Goal: Register for event/course

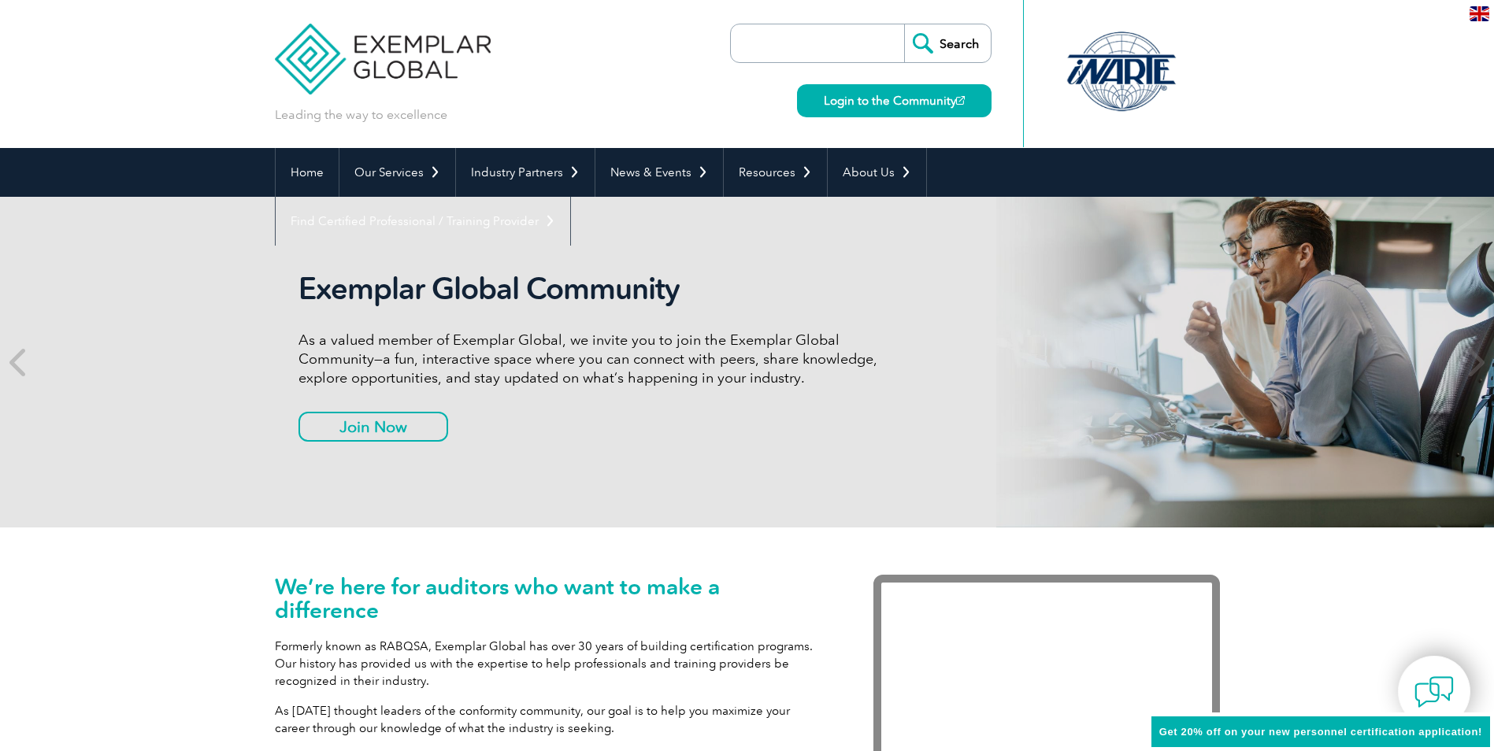
scroll to position [105, 0]
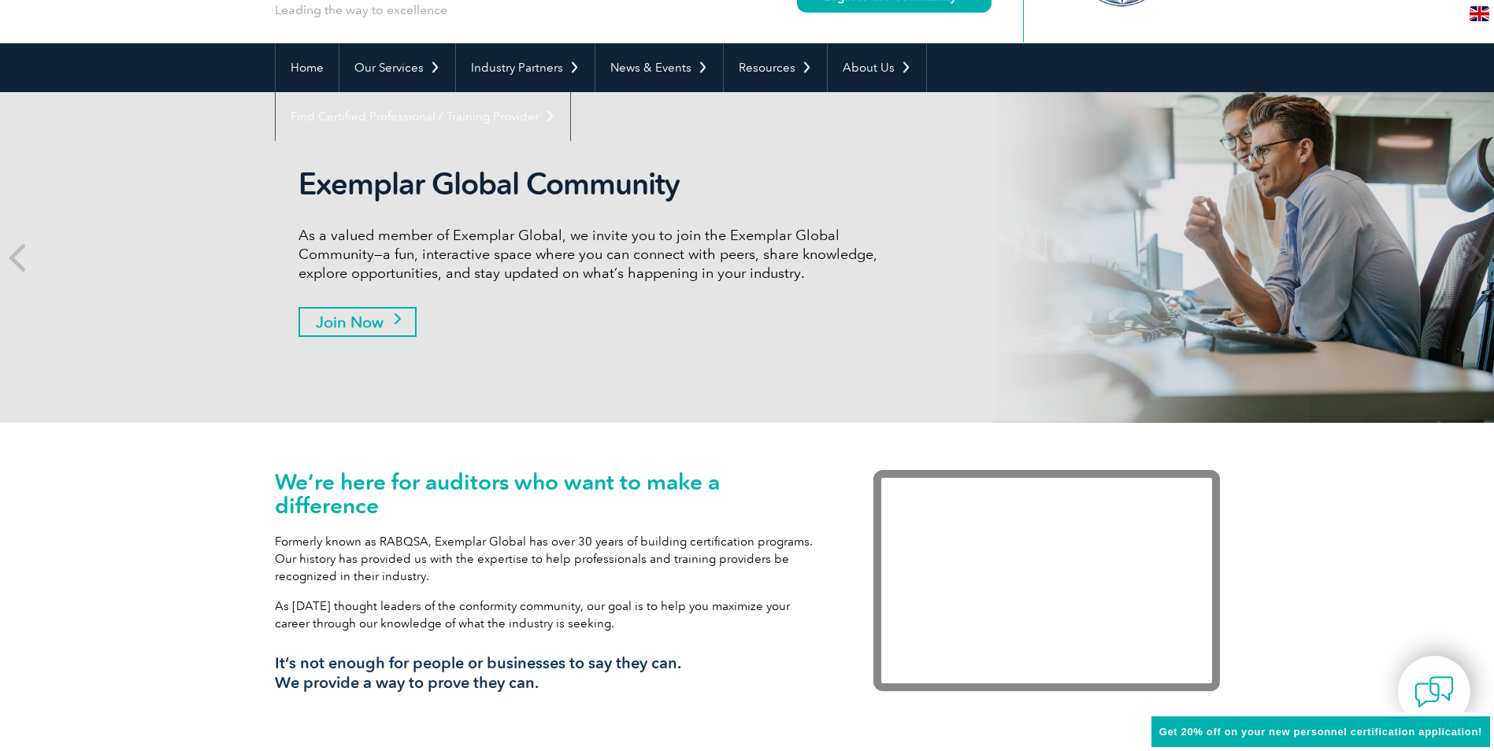
click at [379, 322] on link "Join Now" at bounding box center [357, 322] width 118 height 30
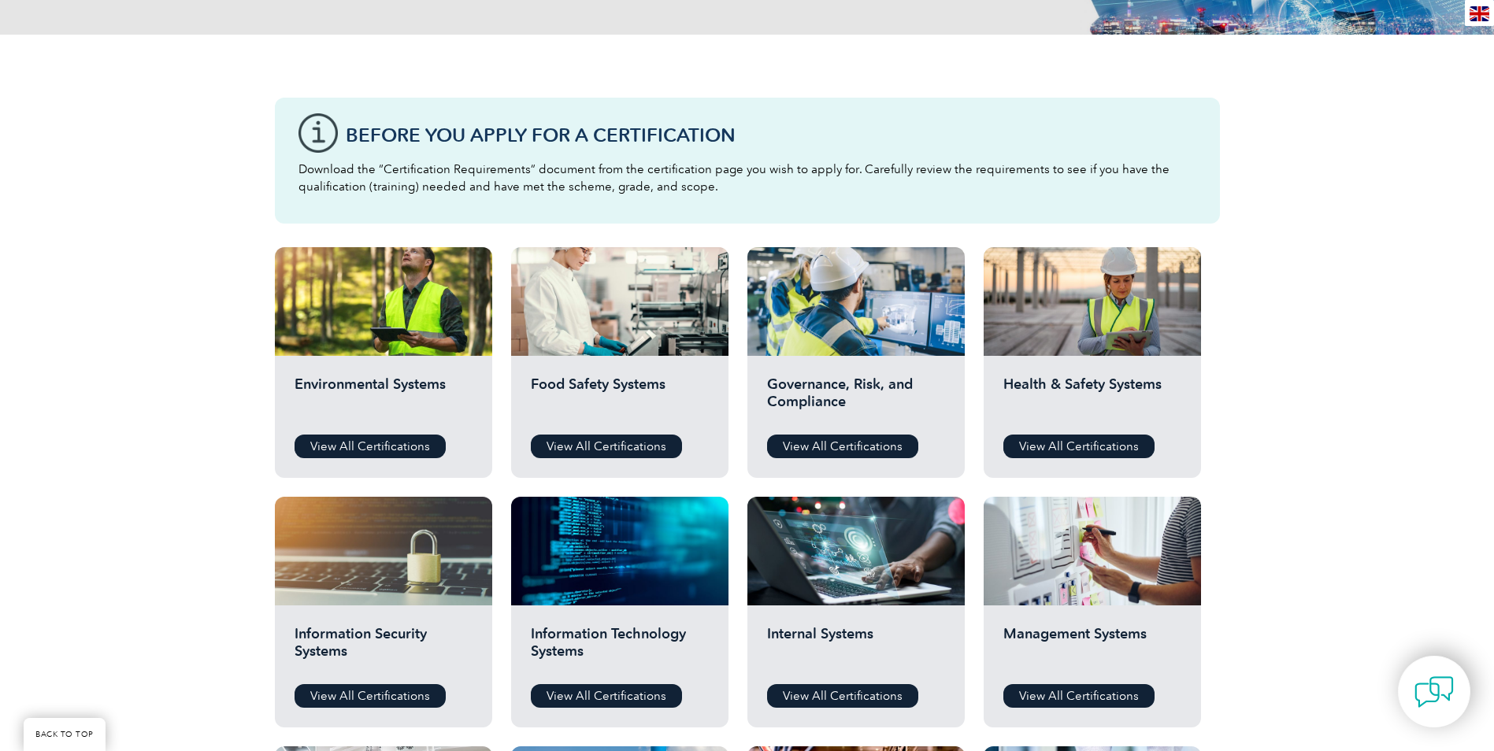
scroll to position [394, 0]
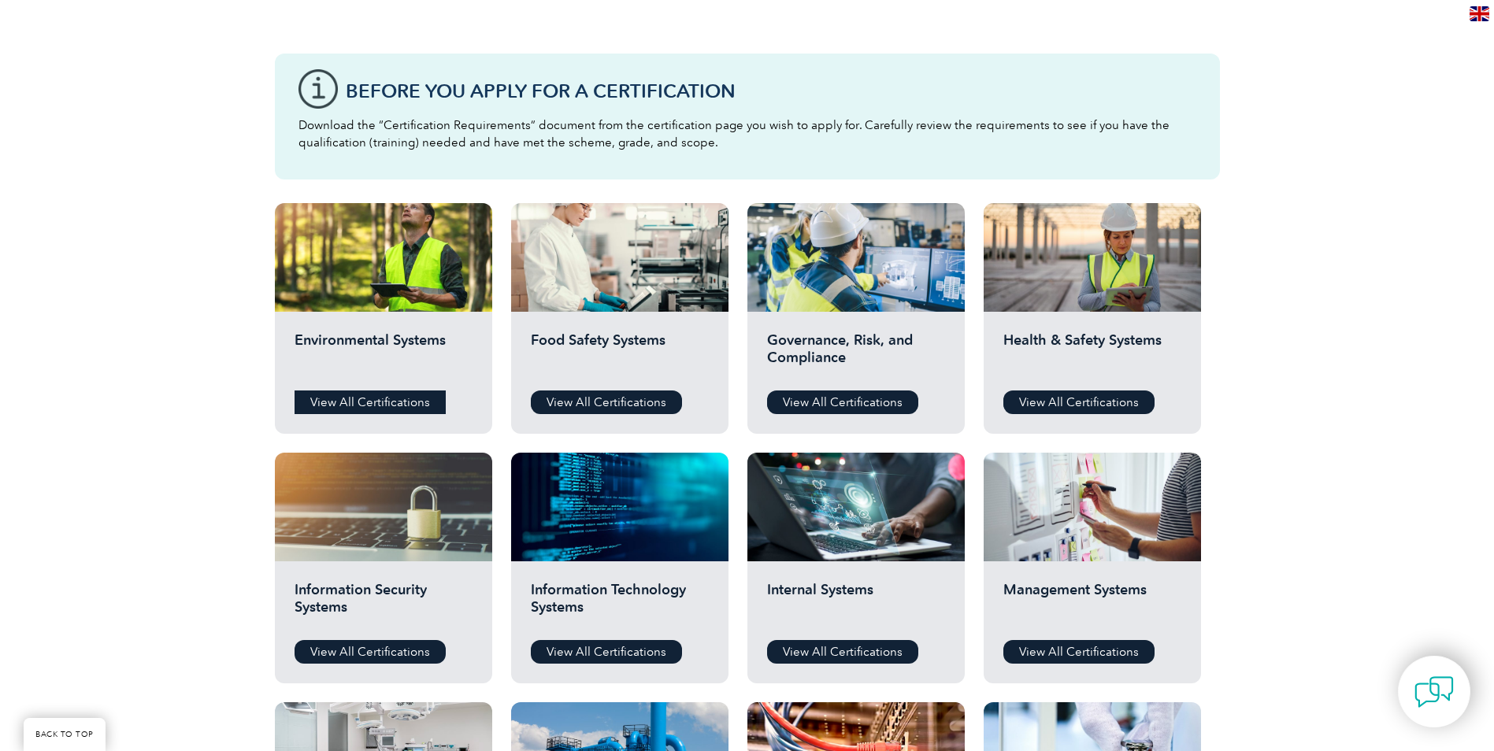
click at [393, 401] on link "View All Certifications" at bounding box center [370, 403] width 151 height 24
